Goal: Navigation & Orientation: Find specific page/section

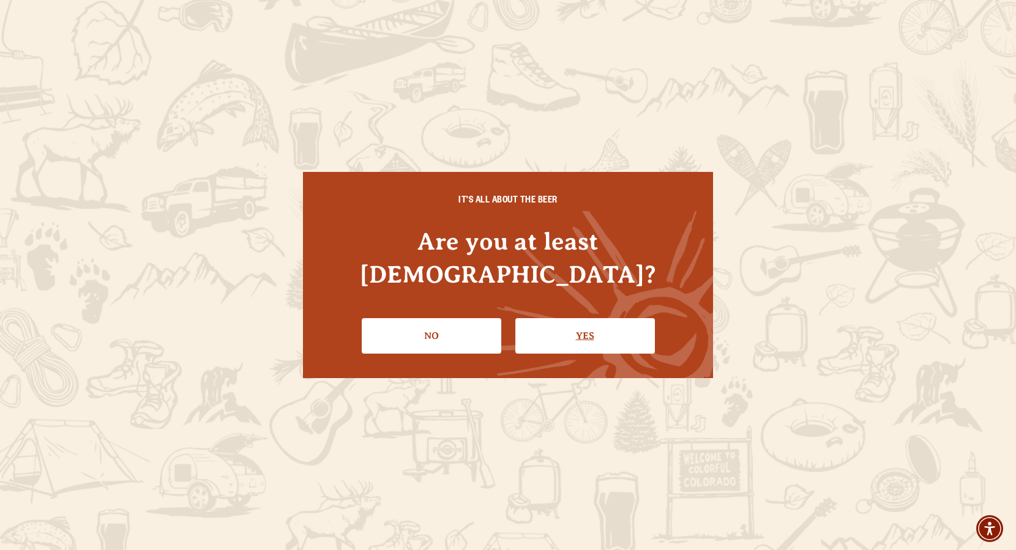
click at [540, 321] on link "Yes" at bounding box center [585, 335] width 140 height 35
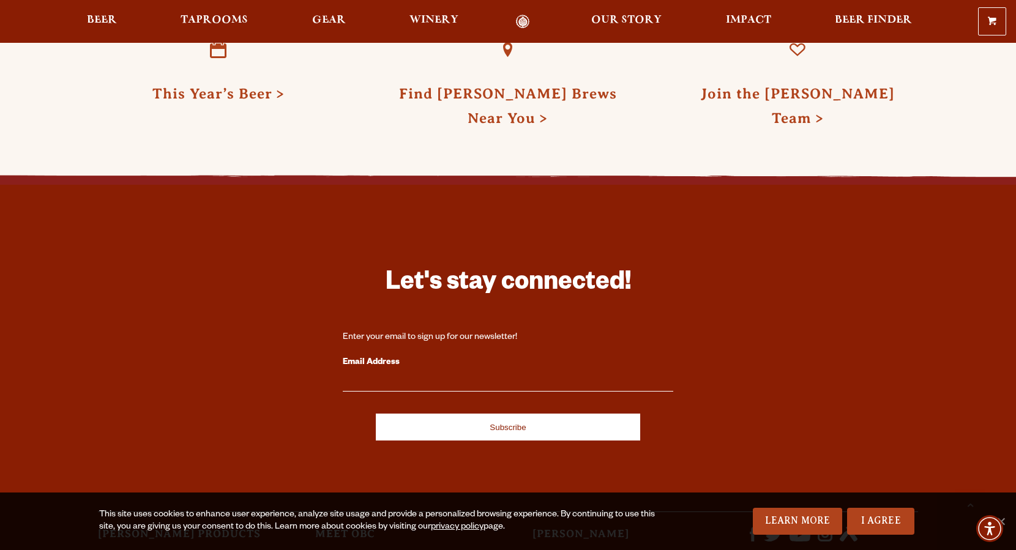
scroll to position [3357, 0]
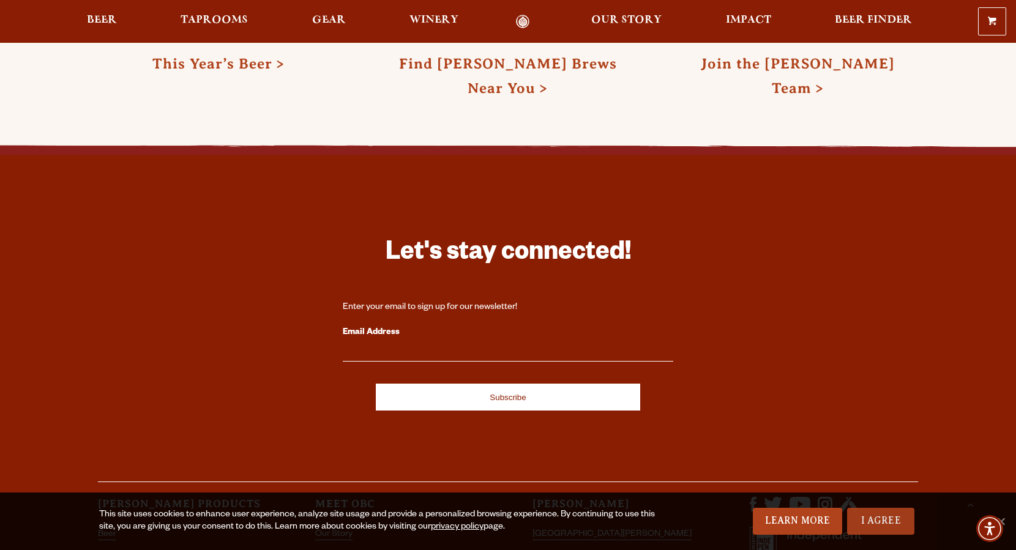
click at [876, 520] on link "I Agree" at bounding box center [880, 521] width 67 height 27
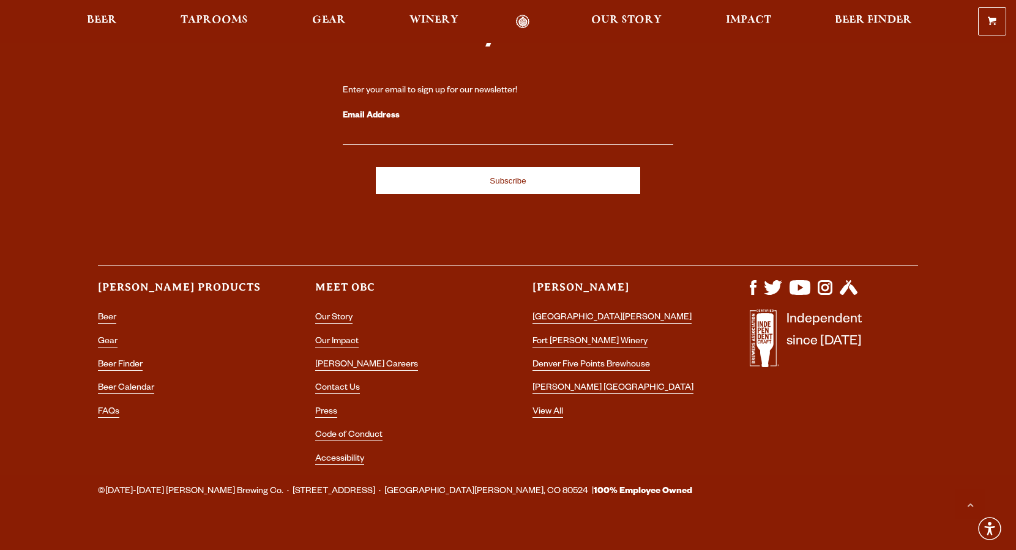
scroll to position [3576, 0]
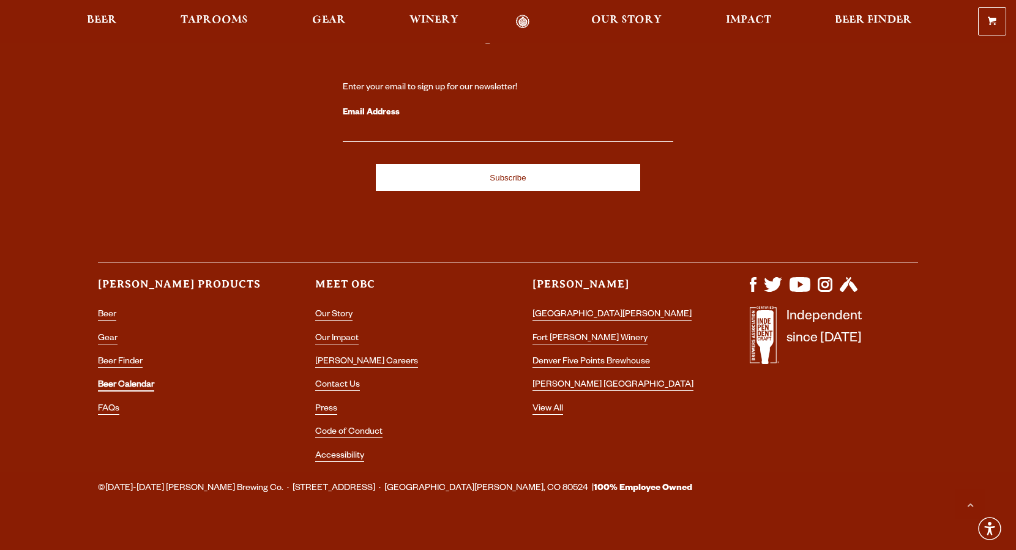
click at [149, 381] on link "Beer Calendar" at bounding box center [126, 386] width 56 height 11
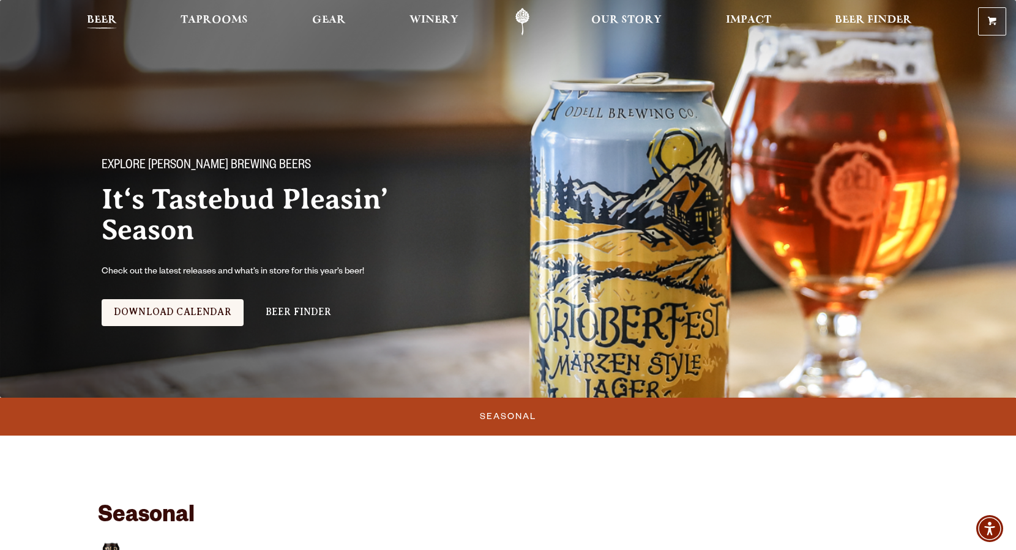
click at [108, 18] on span "Beer" at bounding box center [102, 20] width 30 height 10
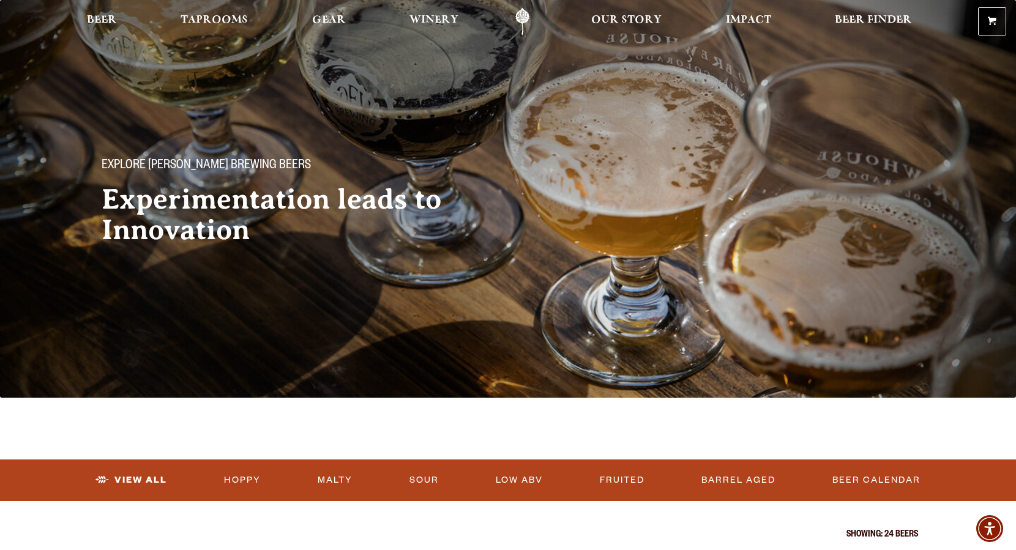
click at [521, 17] on link "Odell Home" at bounding box center [522, 22] width 46 height 28
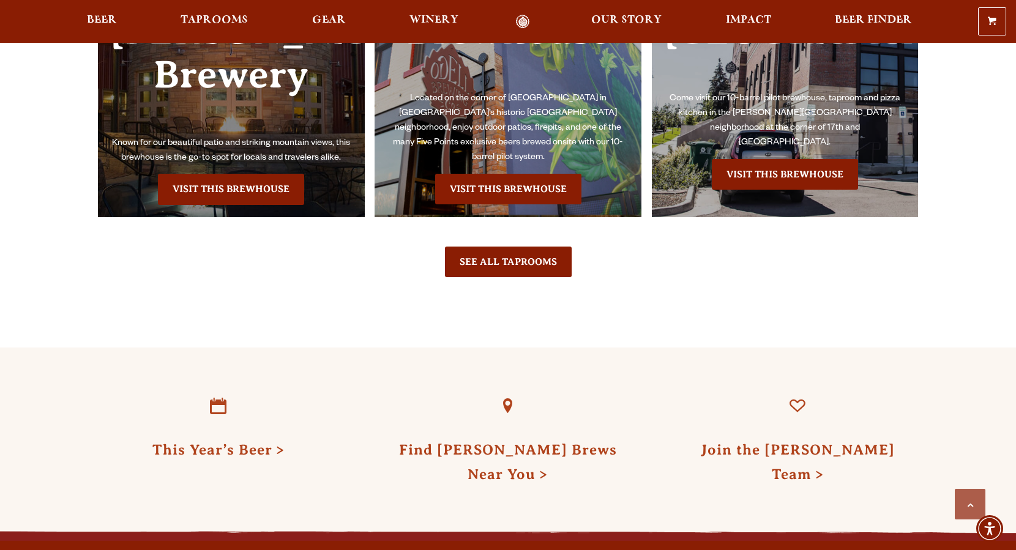
scroll to position [3026, 0]
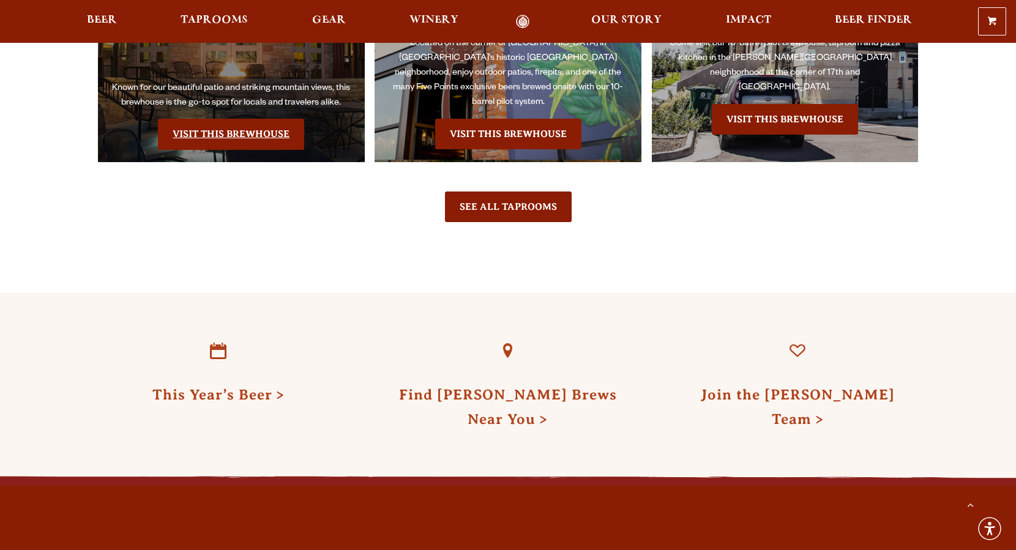
click at [291, 119] on link "Visit this Brewhouse" at bounding box center [231, 134] width 146 height 31
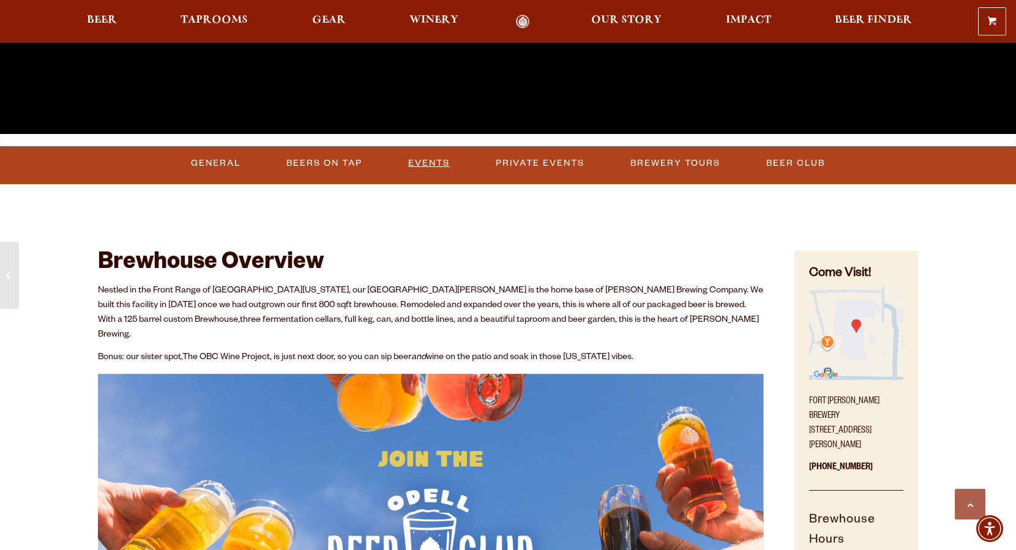
click at [437, 163] on link "Events" at bounding box center [428, 163] width 51 height 28
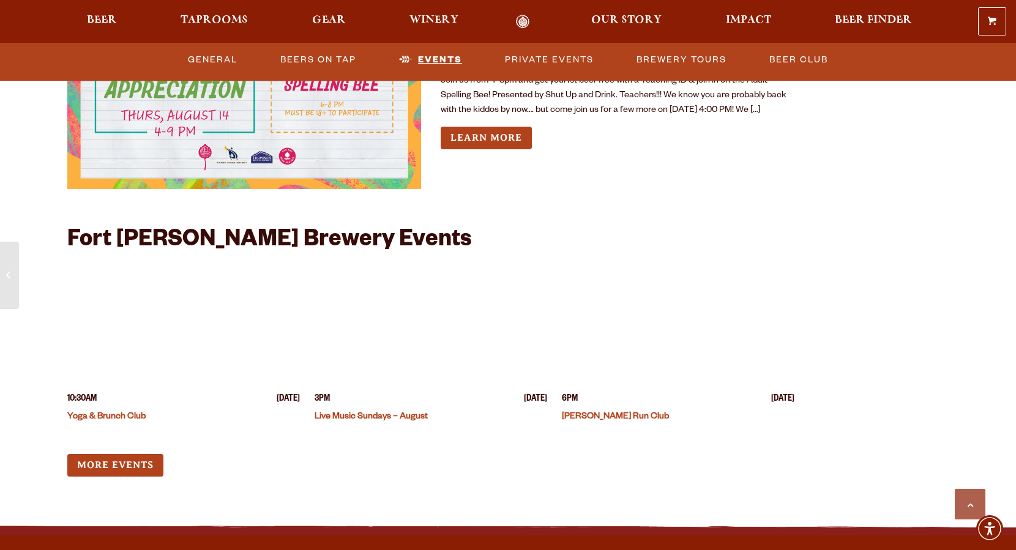
scroll to position [4637, 0]
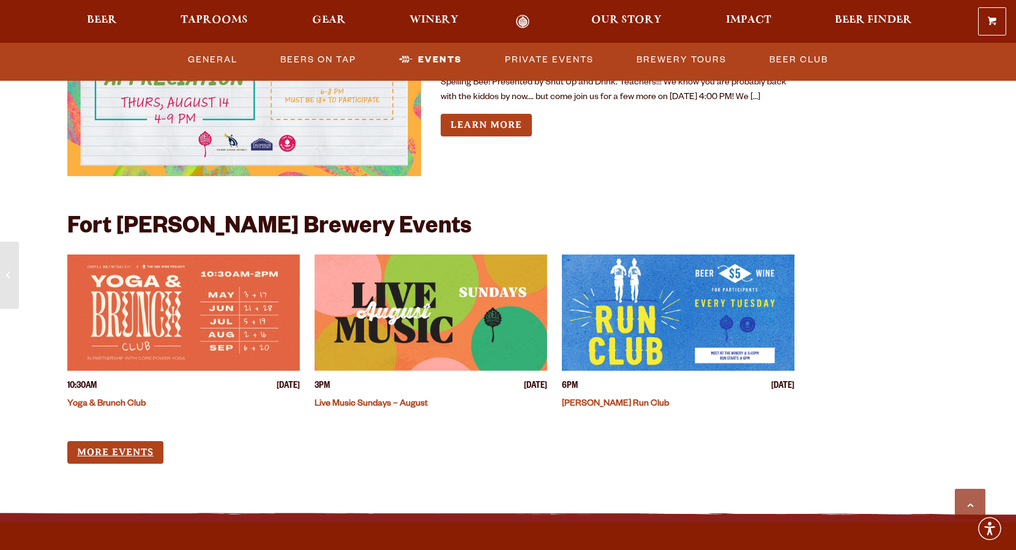
click at [132, 441] on link "More Events" at bounding box center [115, 452] width 96 height 23
